Goal: Check status: Check status

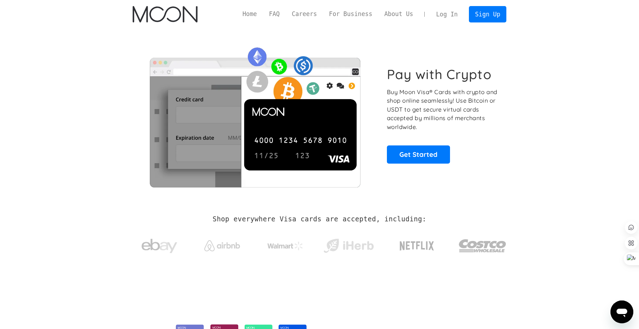
click at [439, 16] on link "Log In" at bounding box center [447, 14] width 34 height 16
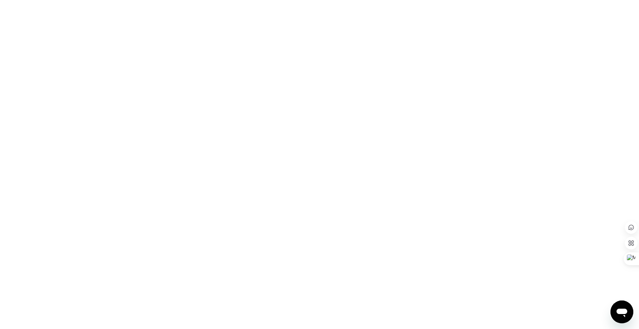
click at [204, 58] on div at bounding box center [319, 164] width 639 height 329
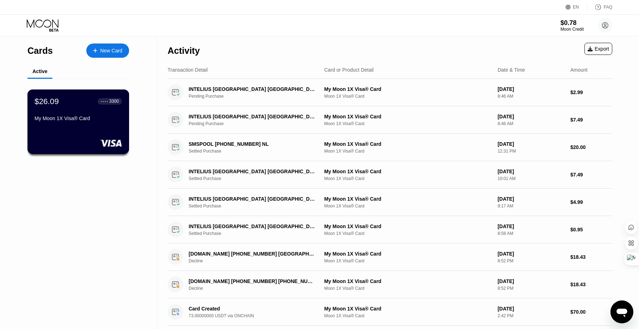
click at [91, 108] on div "$26.09 ● ● ● ● 3300 My Moon 1X Visa® Card" at bounding box center [78, 110] width 87 height 27
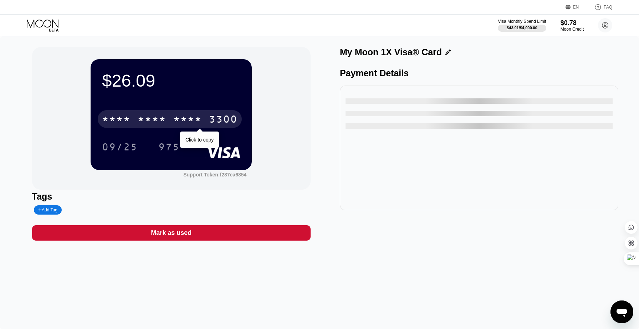
click at [211, 116] on div "3300" at bounding box center [223, 119] width 29 height 11
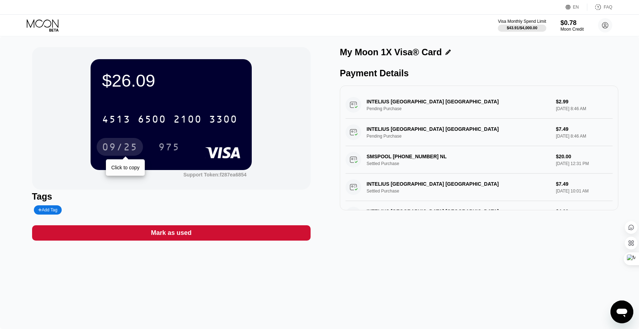
click at [136, 150] on div "09/25" at bounding box center [120, 147] width 36 height 11
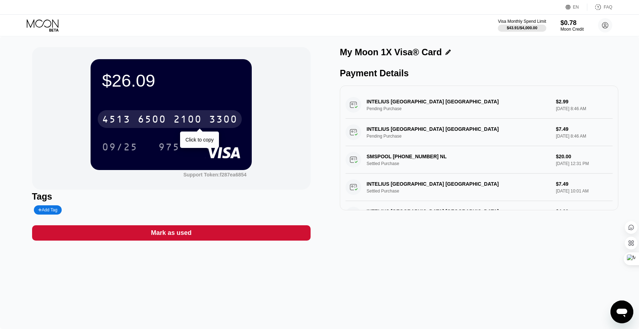
click at [214, 116] on div "3300" at bounding box center [223, 119] width 29 height 11
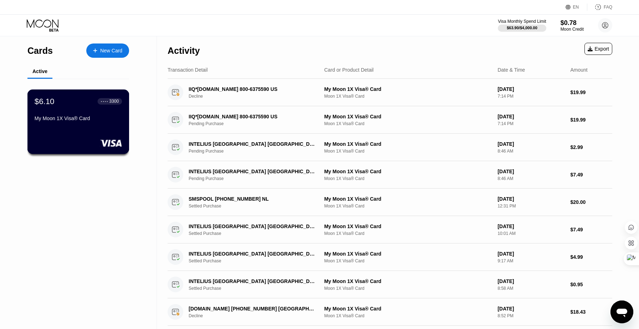
click at [114, 145] on rect at bounding box center [111, 142] width 22 height 7
